Goal: Information Seeking & Learning: Check status

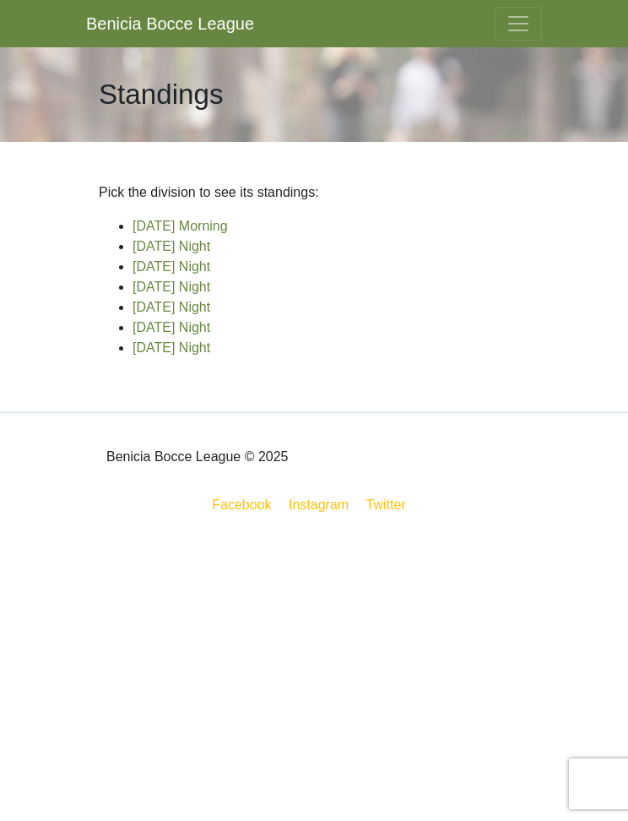
click at [210, 312] on link "[DATE] Night" at bounding box center [172, 307] width 78 height 14
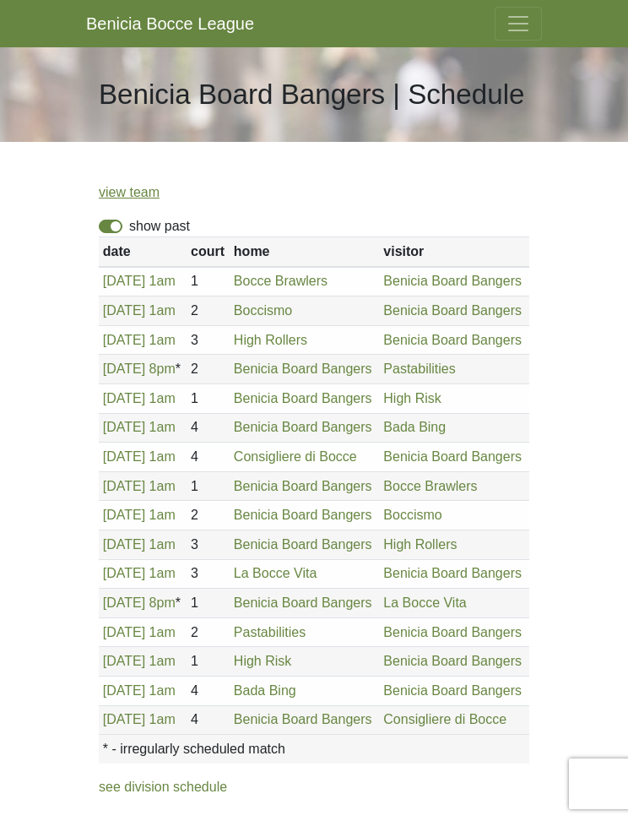
click at [524, 27] on span "Toggle navigation" at bounding box center [518, 23] width 25 height 25
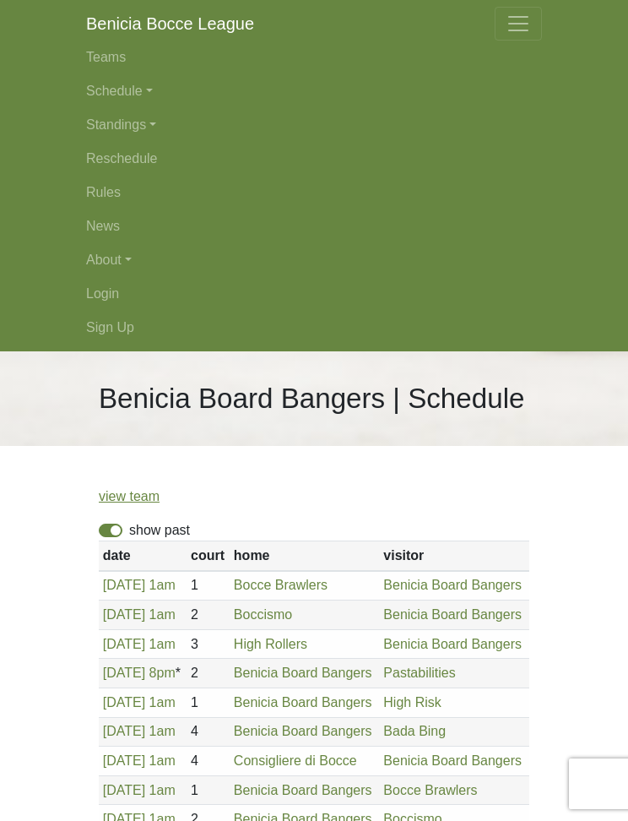
click at [143, 100] on link "Schedule" at bounding box center [314, 91] width 456 height 34
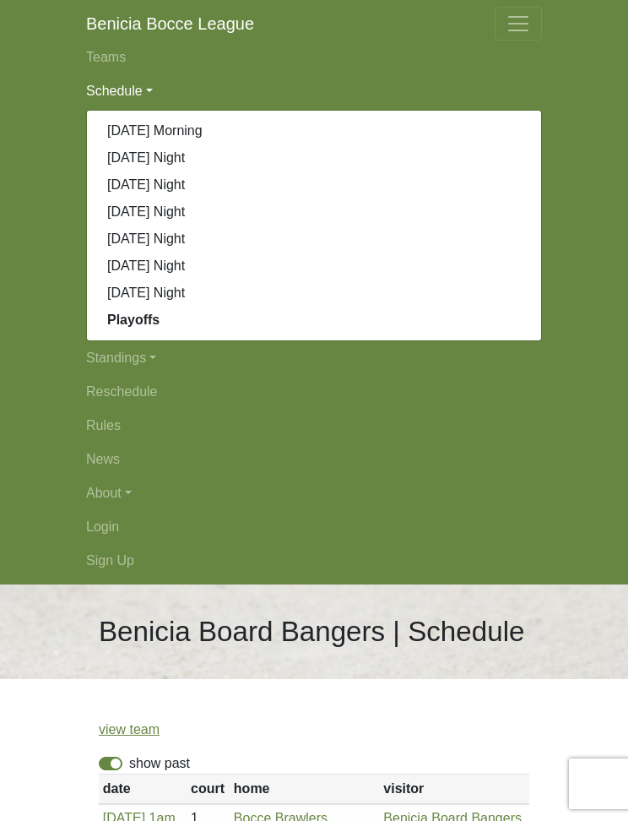
click at [215, 247] on link "[DATE] Night" at bounding box center [314, 238] width 454 height 27
